Goal: Transaction & Acquisition: Book appointment/travel/reservation

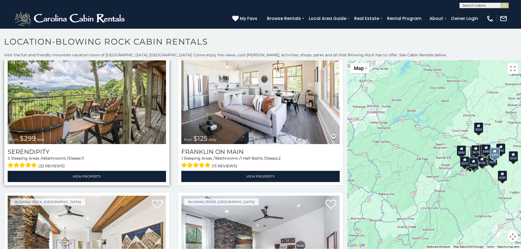
scroll to position [356, 0]
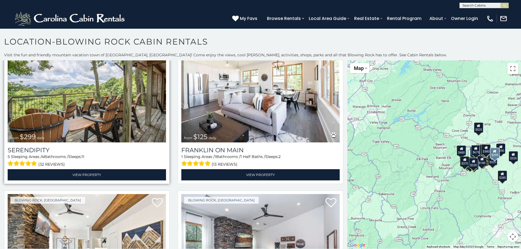
click at [147, 106] on img at bounding box center [87, 89] width 158 height 106
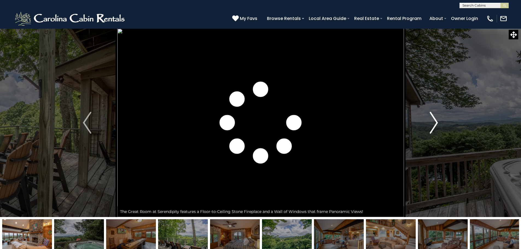
click at [438, 122] on img "Next" at bounding box center [434, 123] width 8 height 22
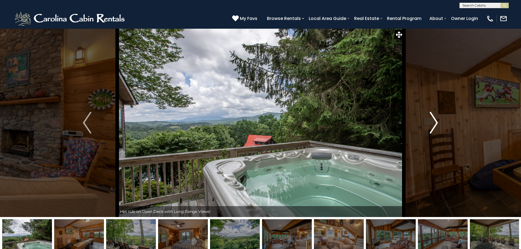
click at [436, 123] on img "Next" at bounding box center [434, 123] width 8 height 22
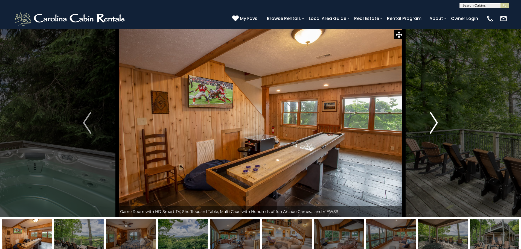
click at [435, 124] on img "Next" at bounding box center [434, 123] width 8 height 22
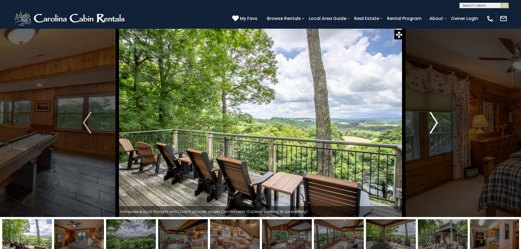
click at [435, 124] on img "Next" at bounding box center [434, 123] width 8 height 22
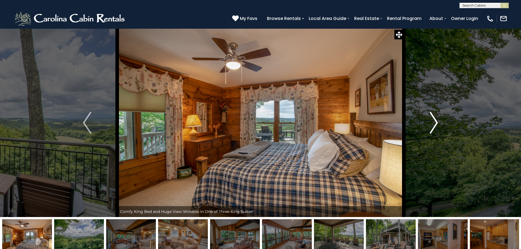
click at [435, 124] on img "Next" at bounding box center [434, 123] width 8 height 22
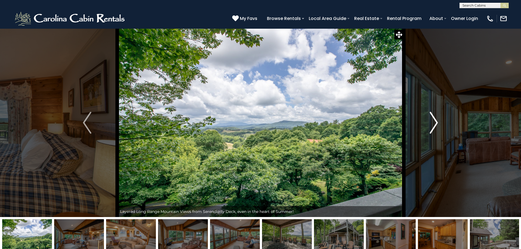
click at [434, 125] on img "Next" at bounding box center [434, 123] width 8 height 22
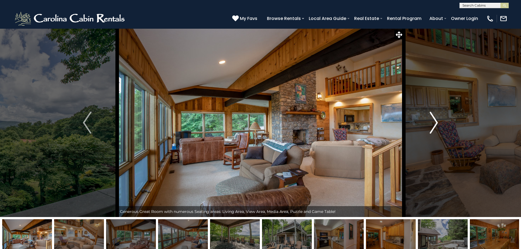
click at [434, 125] on img "Next" at bounding box center [434, 123] width 8 height 22
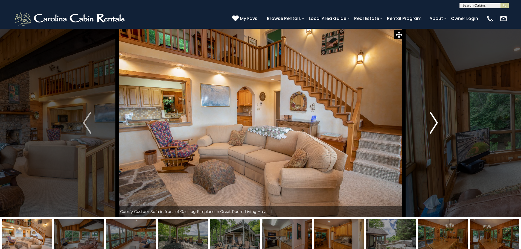
click at [435, 125] on img "Next" at bounding box center [434, 123] width 8 height 22
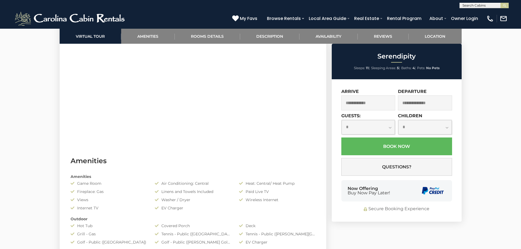
scroll to position [109, 0]
